Goal: Information Seeking & Learning: Learn about a topic

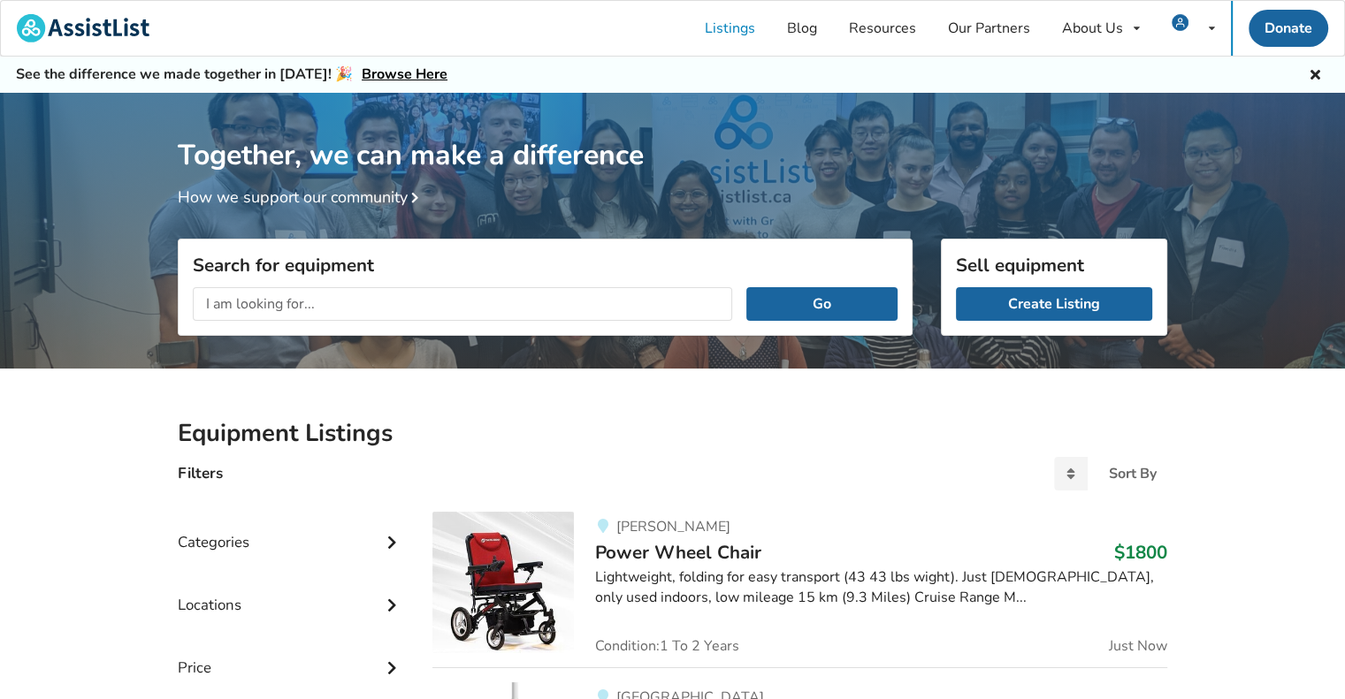
click at [1317, 73] on icon at bounding box center [1315, 72] width 17 height 14
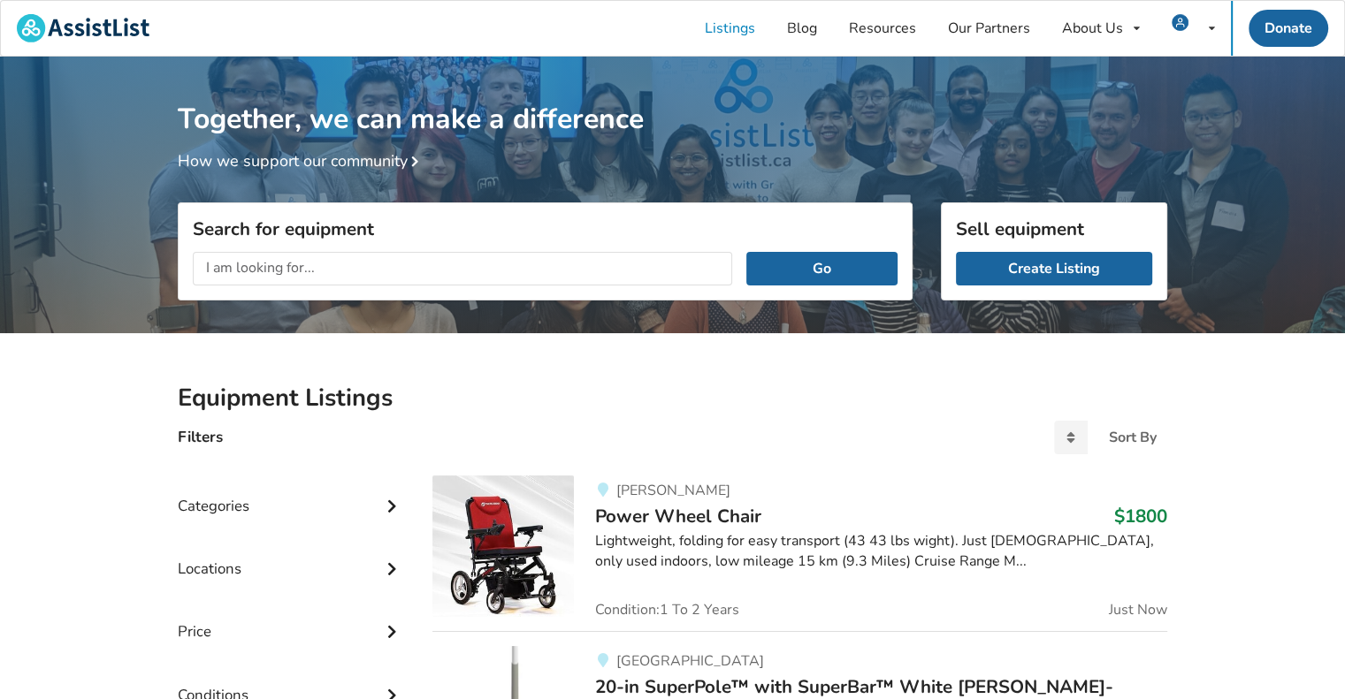
scroll to position [265, 0]
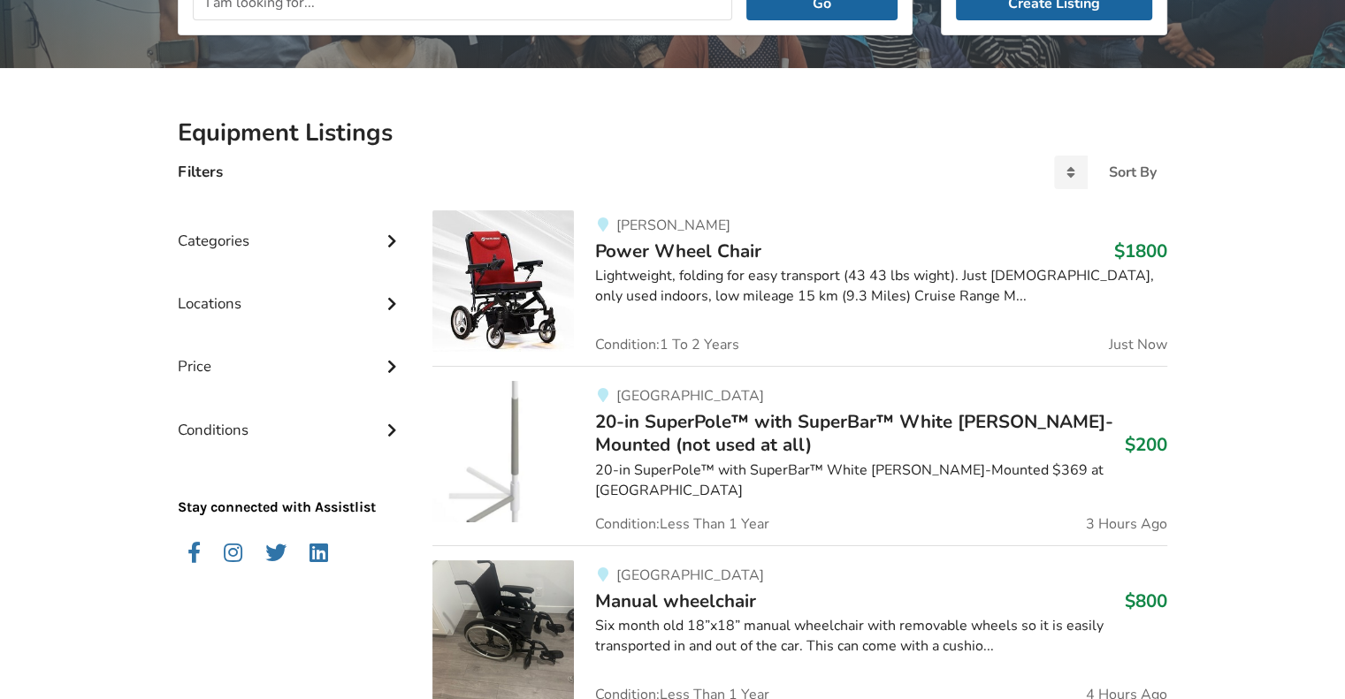
click at [630, 420] on span "20-in SuperPole™ with SuperBar™ White [PERSON_NAME]-Mounted (not used at all)" at bounding box center [854, 433] width 518 height 48
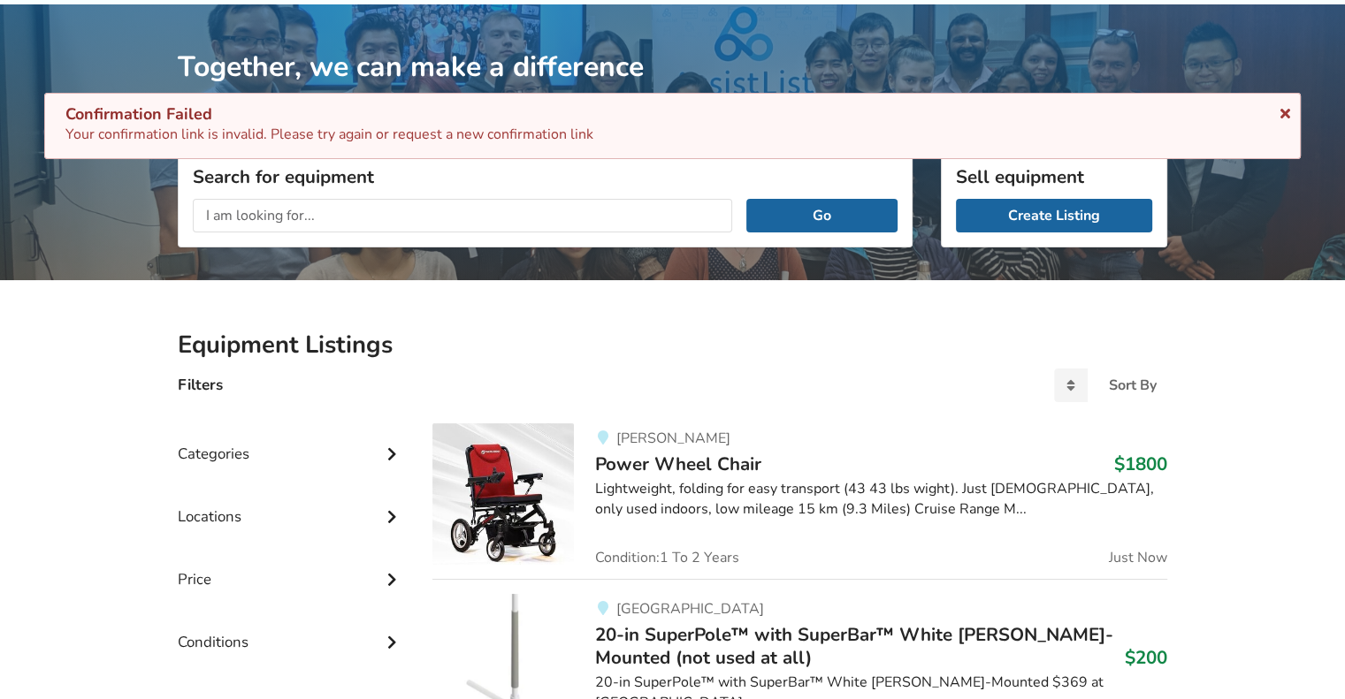
click at [1283, 112] on icon at bounding box center [1285, 110] width 17 height 14
